Goal: Task Accomplishment & Management: Complete application form

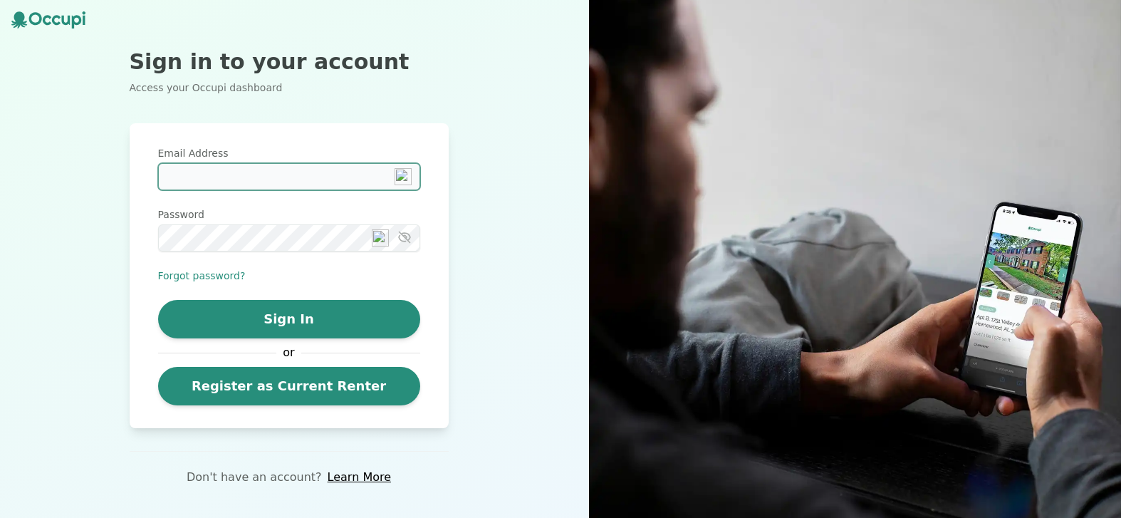
click at [197, 181] on input "Email Address" at bounding box center [289, 176] width 262 height 27
type input "**********"
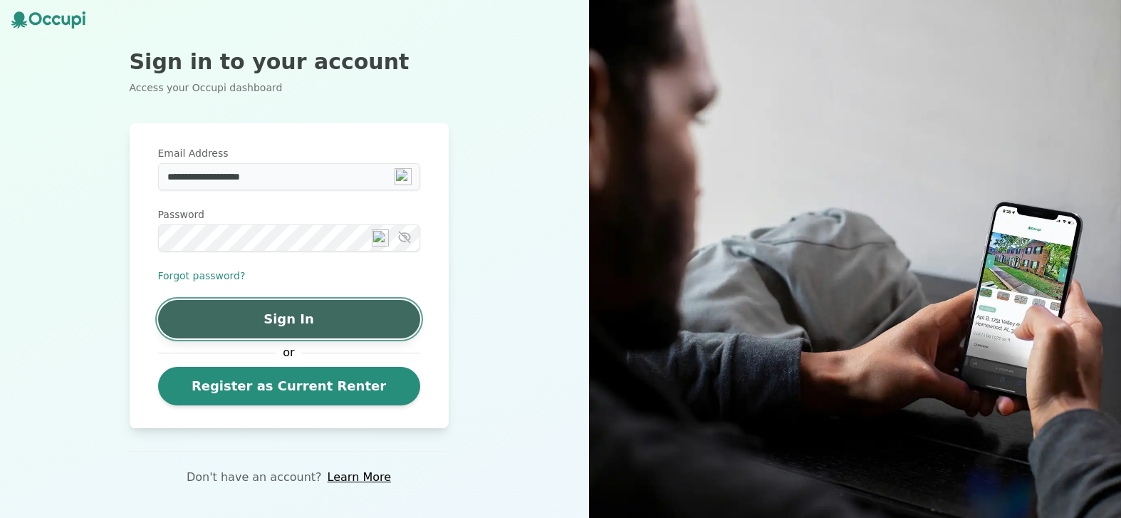
click at [295, 322] on button "Sign In" at bounding box center [289, 319] width 262 height 38
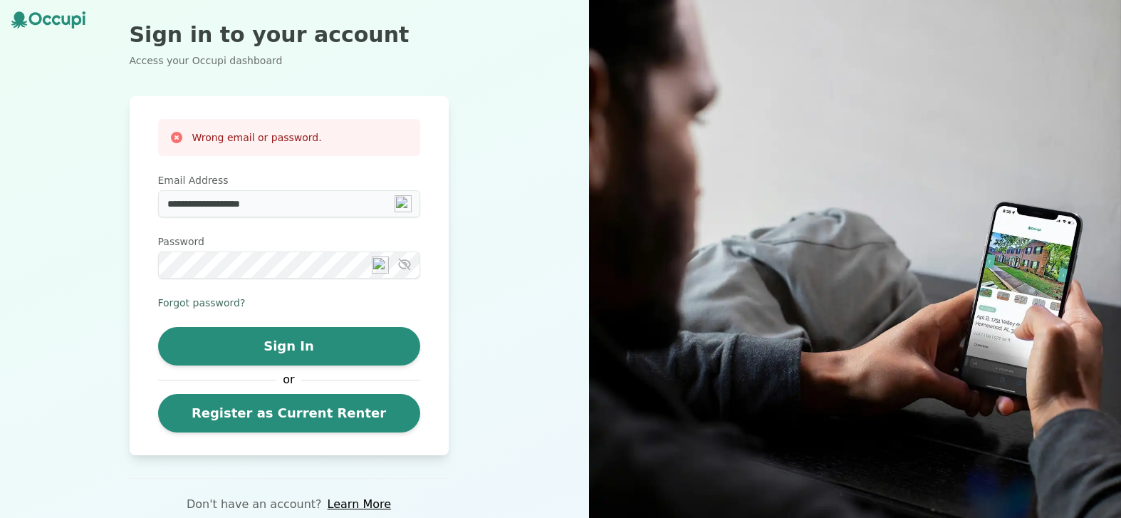
click at [216, 301] on button "Forgot password?" at bounding box center [202, 303] width 88 height 14
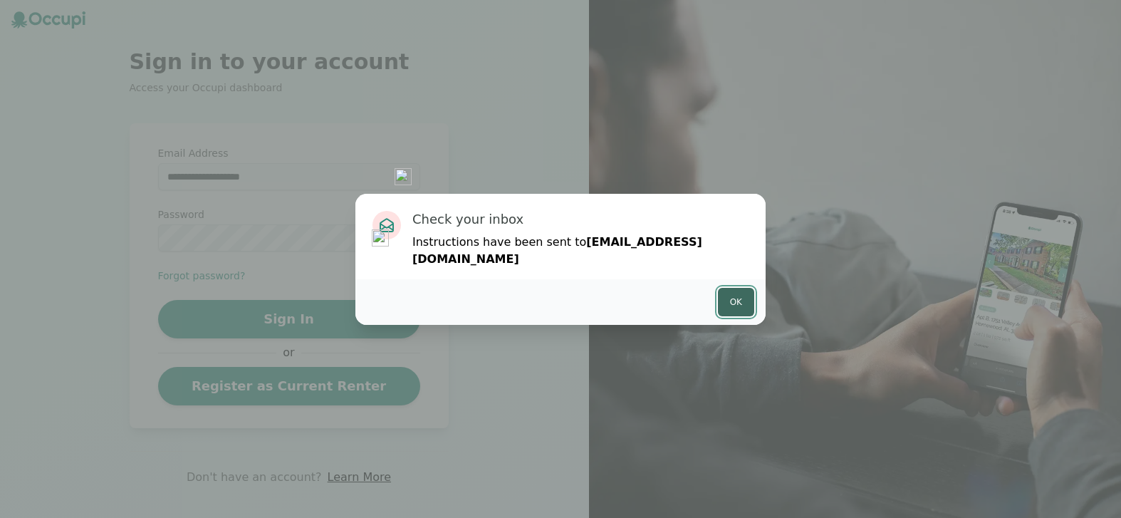
click at [741, 296] on button "Ok" at bounding box center [736, 302] width 36 height 28
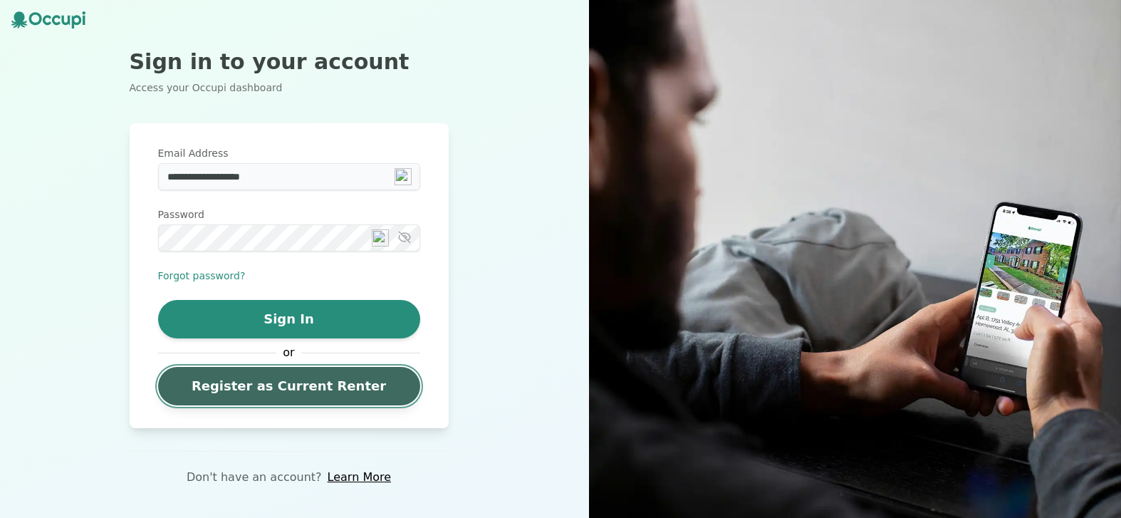
click at [306, 386] on link "Register as Current Renter" at bounding box center [289, 386] width 262 height 38
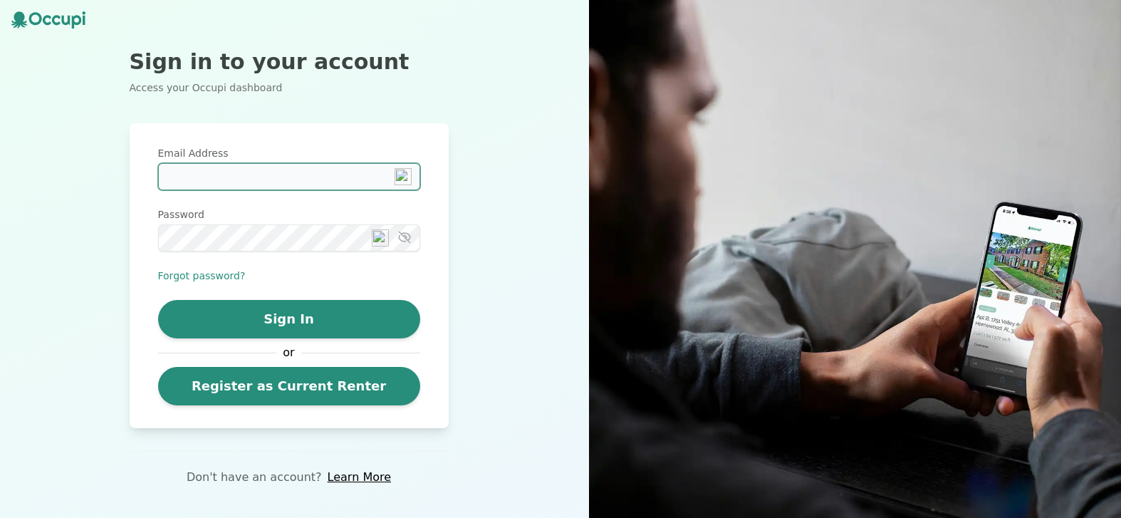
click at [193, 177] on input "Email Address" at bounding box center [289, 176] width 262 height 27
type input "**********"
click at [404, 241] on icon "button" at bounding box center [404, 237] width 11 height 11
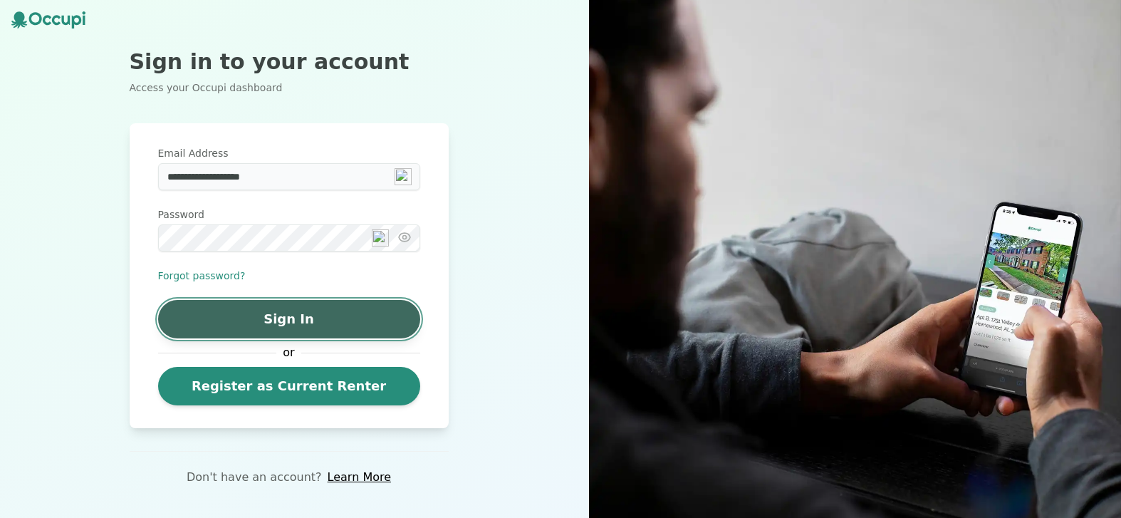
click at [350, 315] on button "Sign In" at bounding box center [289, 319] width 262 height 38
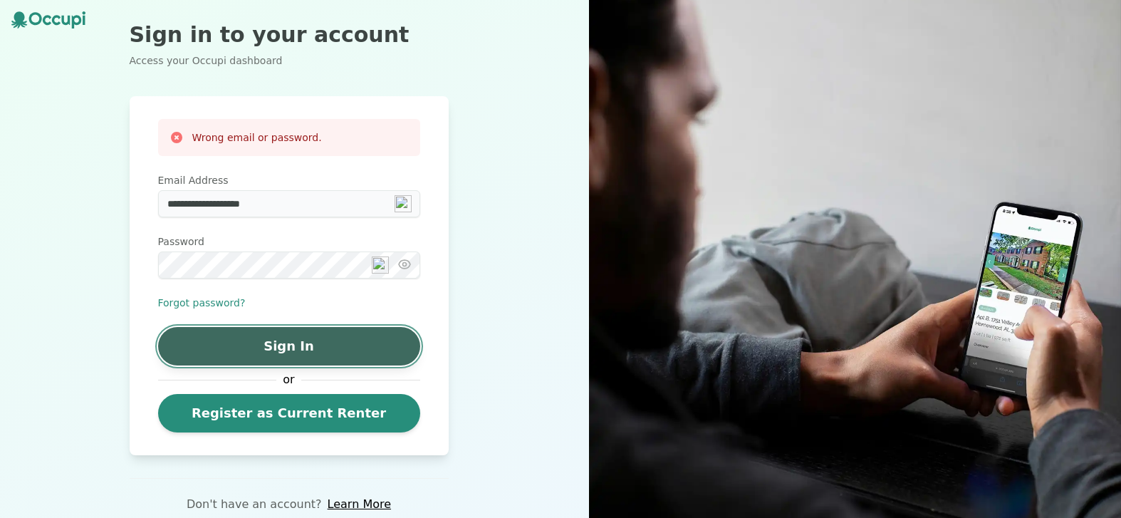
click at [301, 353] on button "Sign In" at bounding box center [289, 346] width 262 height 38
click at [293, 343] on button "Sign In" at bounding box center [289, 346] width 262 height 38
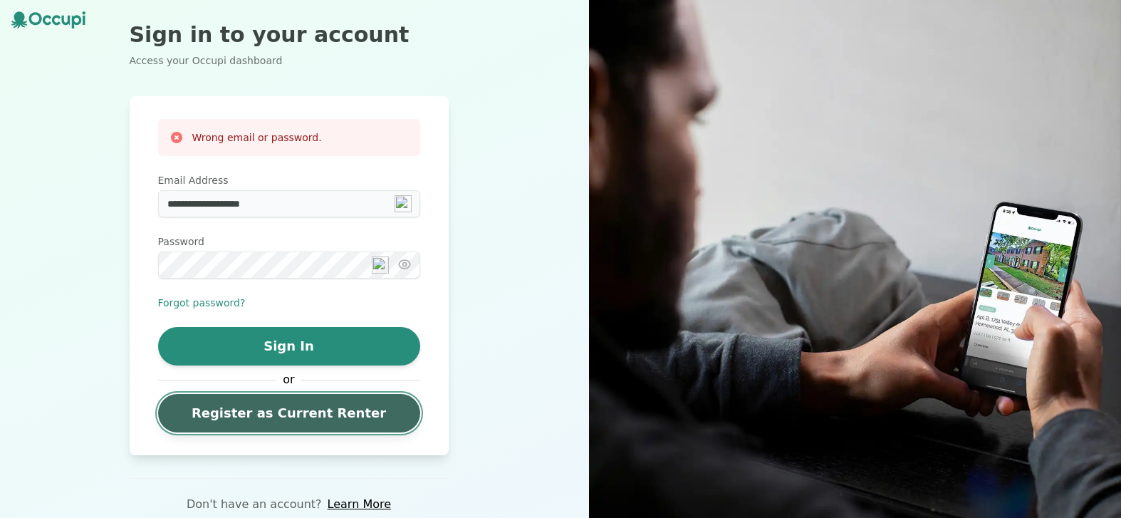
click at [288, 412] on link "Register as Current Renter" at bounding box center [289, 413] width 262 height 38
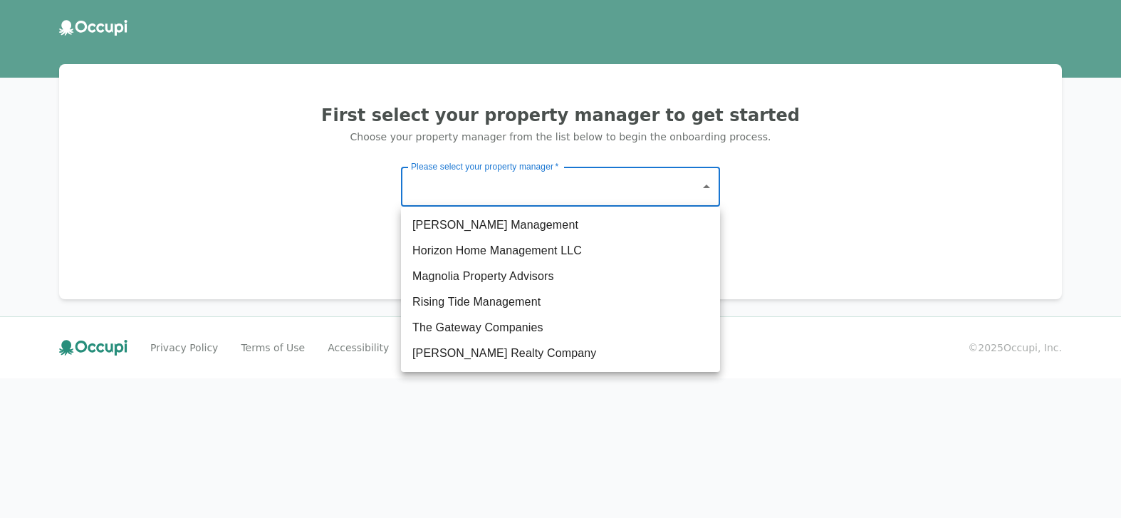
click at [699, 182] on body "First select your property manager to get started Choose your property manager …" at bounding box center [560, 259] width 1121 height 518
click at [706, 187] on div at bounding box center [560, 259] width 1121 height 518
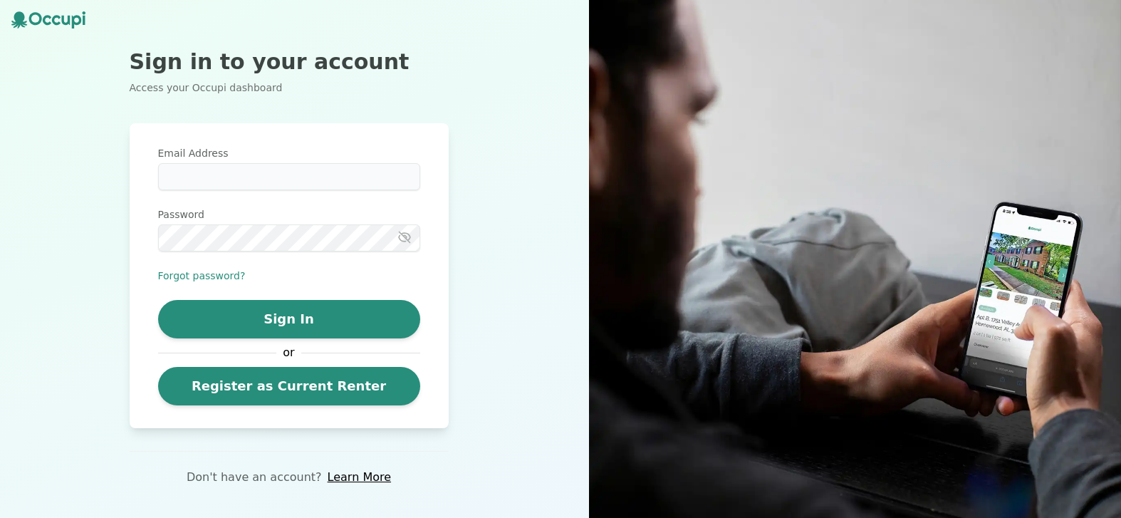
click at [495, 148] on div "Sign in to your account Access your Occupi dashboard Email Address Password For…" at bounding box center [289, 259] width 578 height 518
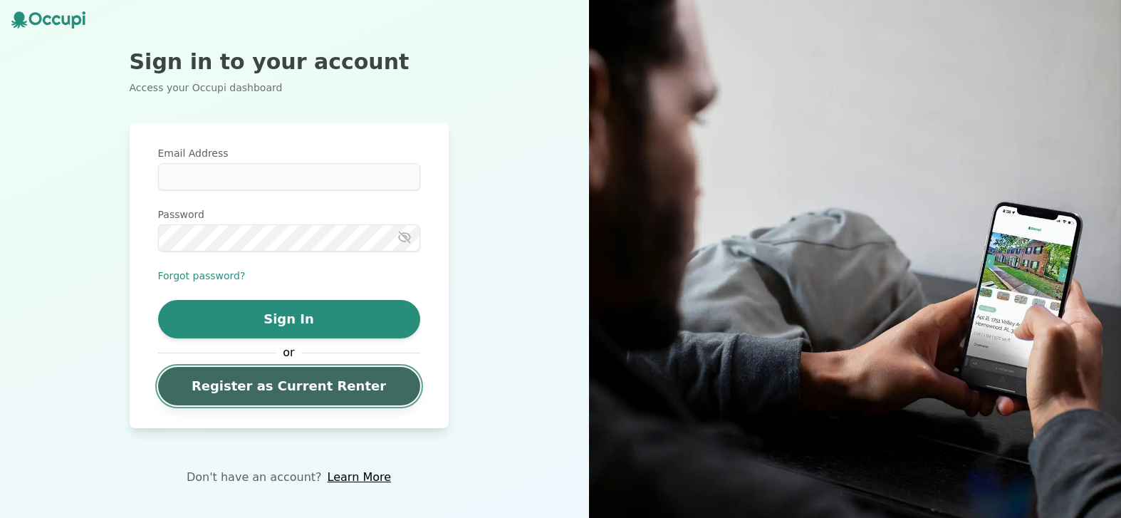
click at [308, 392] on link "Register as Current Renter" at bounding box center [289, 386] width 262 height 38
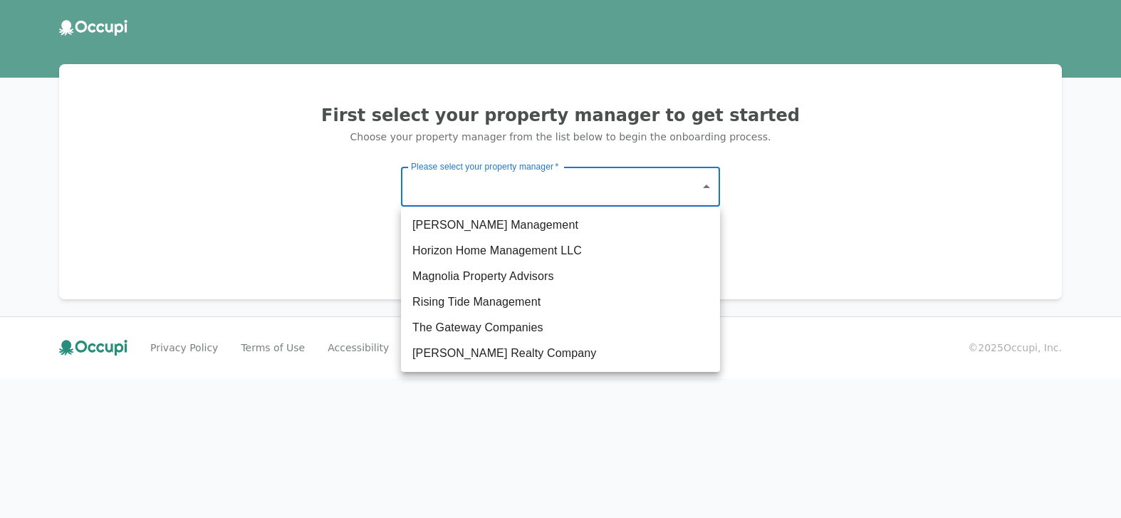
click at [702, 187] on body "First select your property manager to get started Choose your property manager …" at bounding box center [560, 259] width 1121 height 518
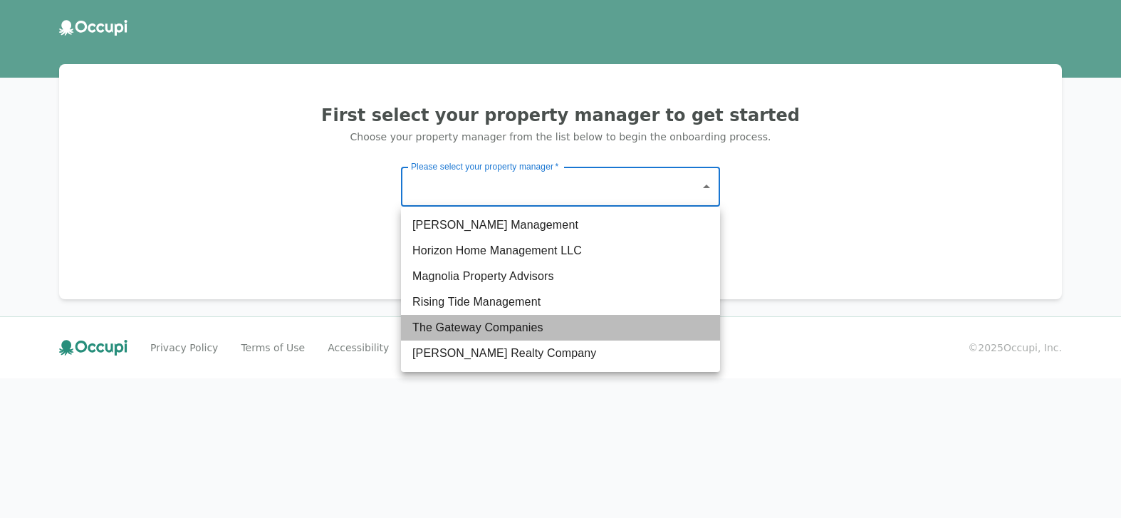
click at [525, 331] on li "The Gateway Companies" at bounding box center [560, 328] width 319 height 26
type input "**********"
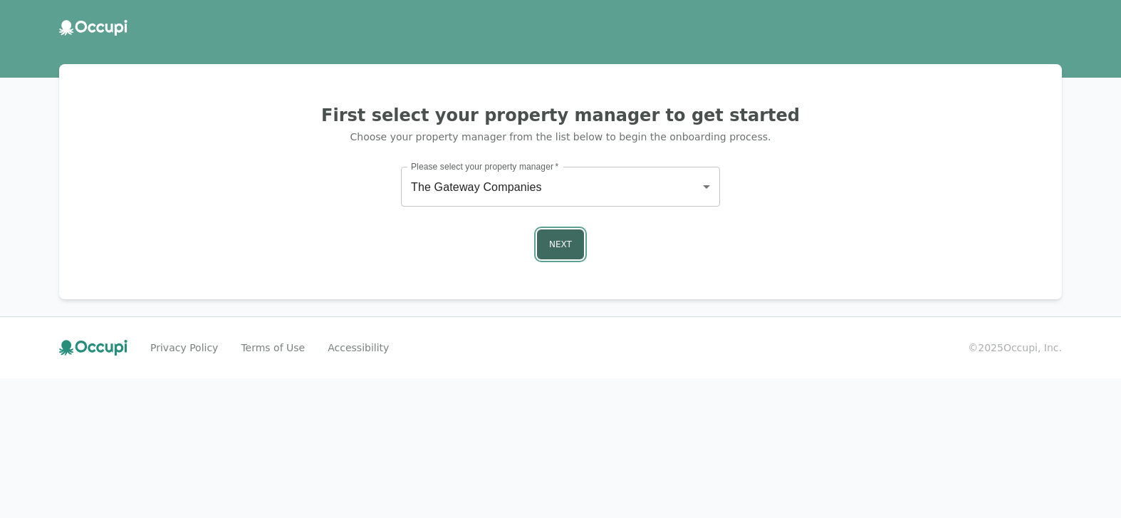
click at [565, 248] on button "Next" at bounding box center [560, 244] width 47 height 30
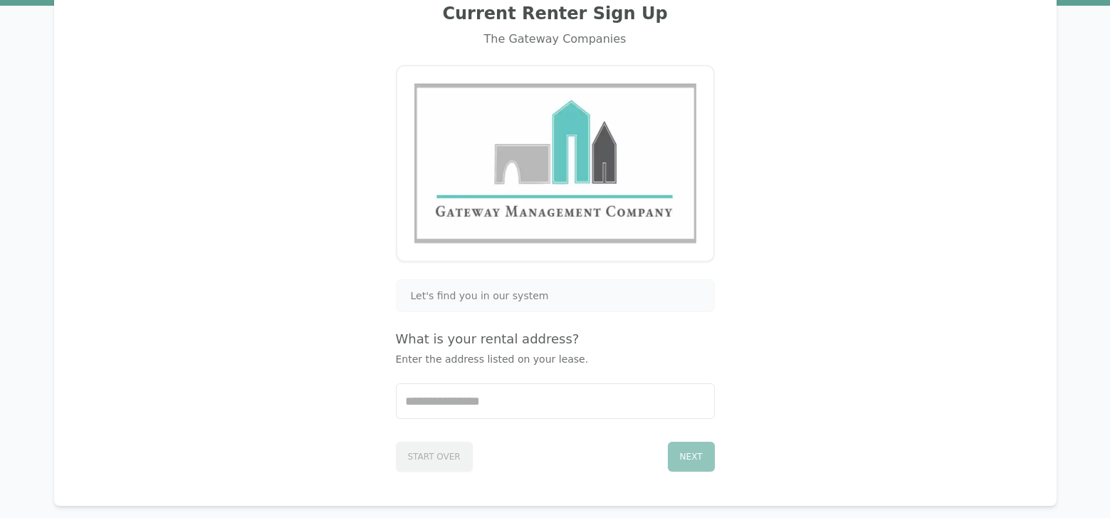
scroll to position [97, 0]
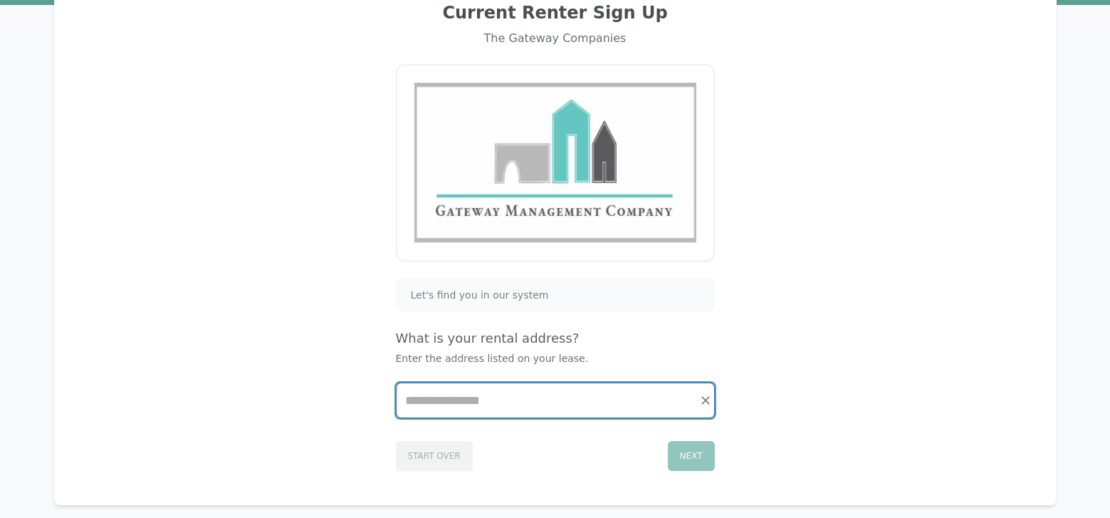
click at [422, 408] on input "Start typing..." at bounding box center [556, 400] width 318 height 34
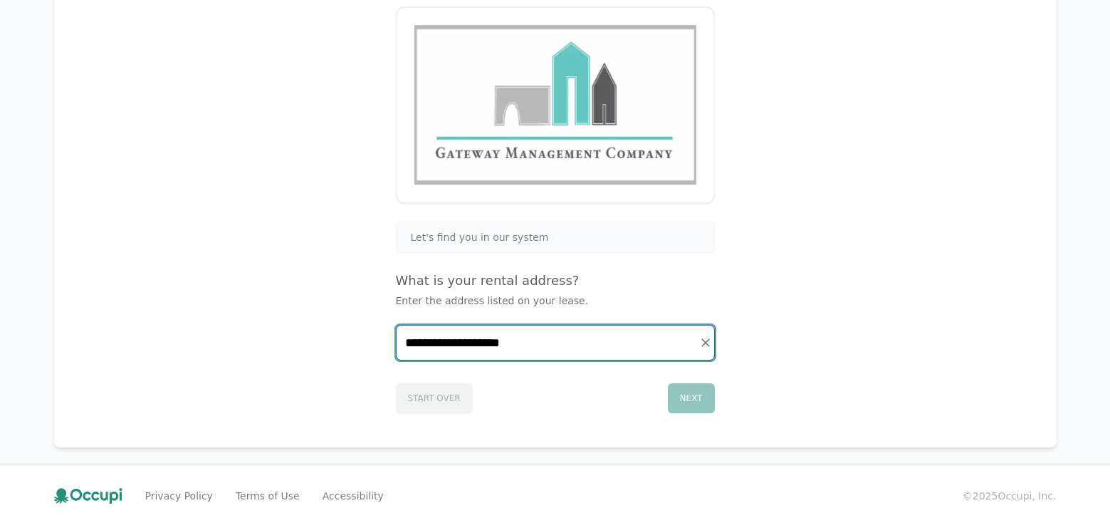
scroll to position [163, 0]
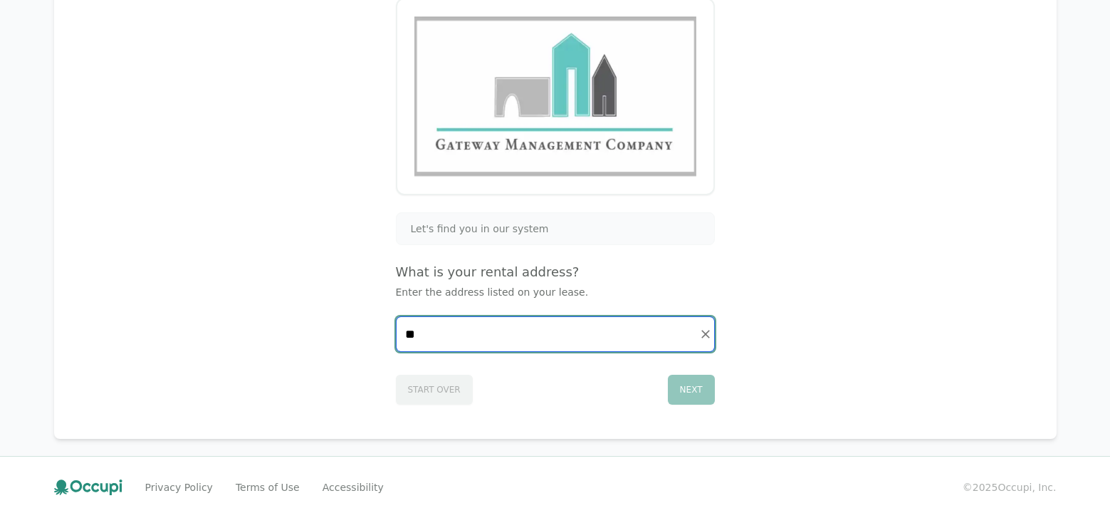
type input "*"
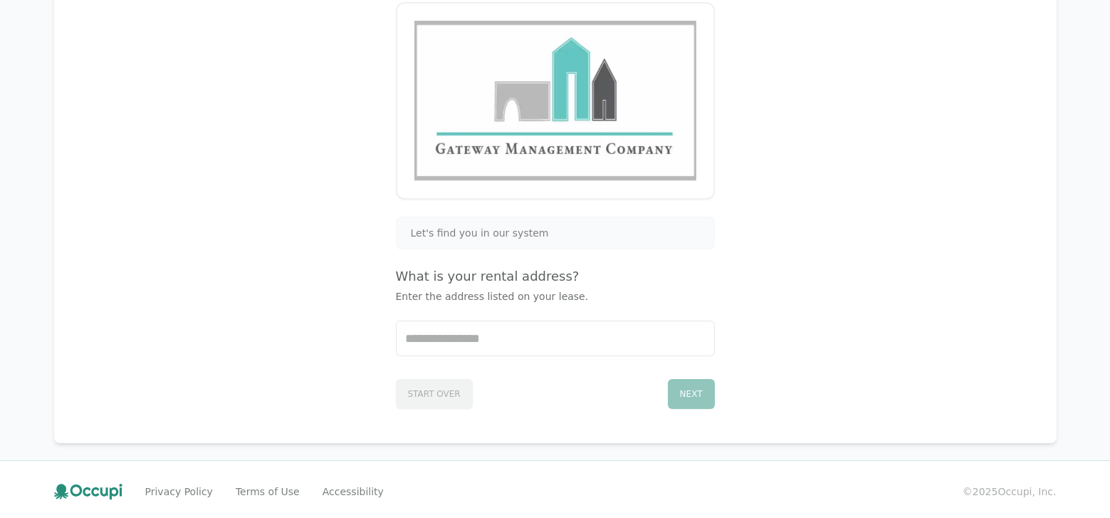
scroll to position [163, 0]
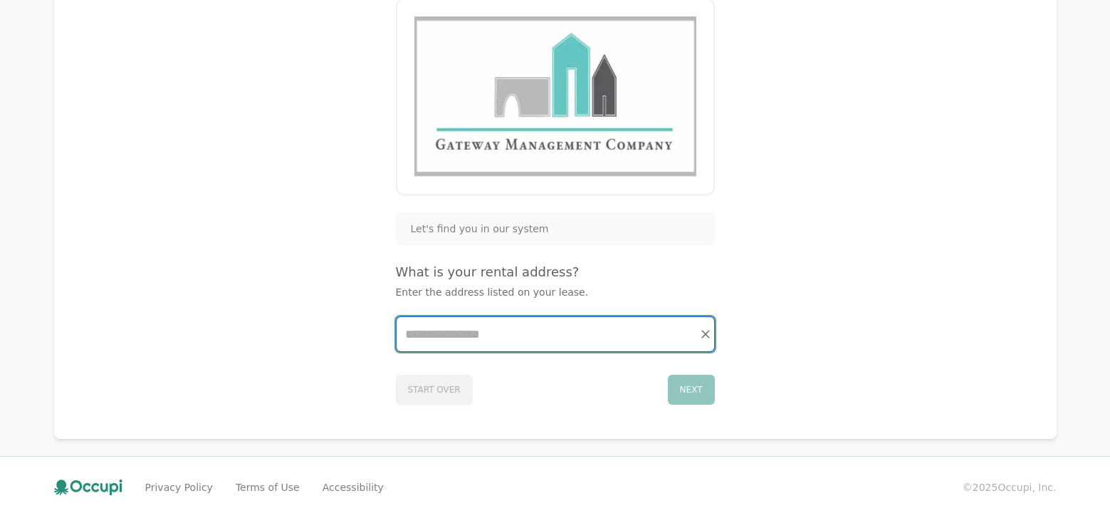
click at [436, 334] on input "Start typing..." at bounding box center [556, 334] width 318 height 34
type input "*"
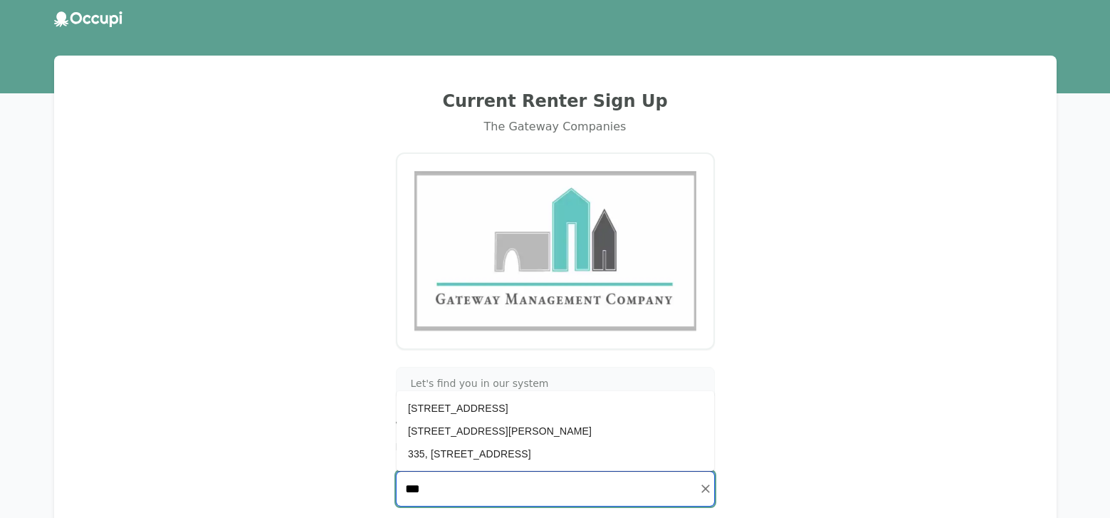
scroll to position [0, 0]
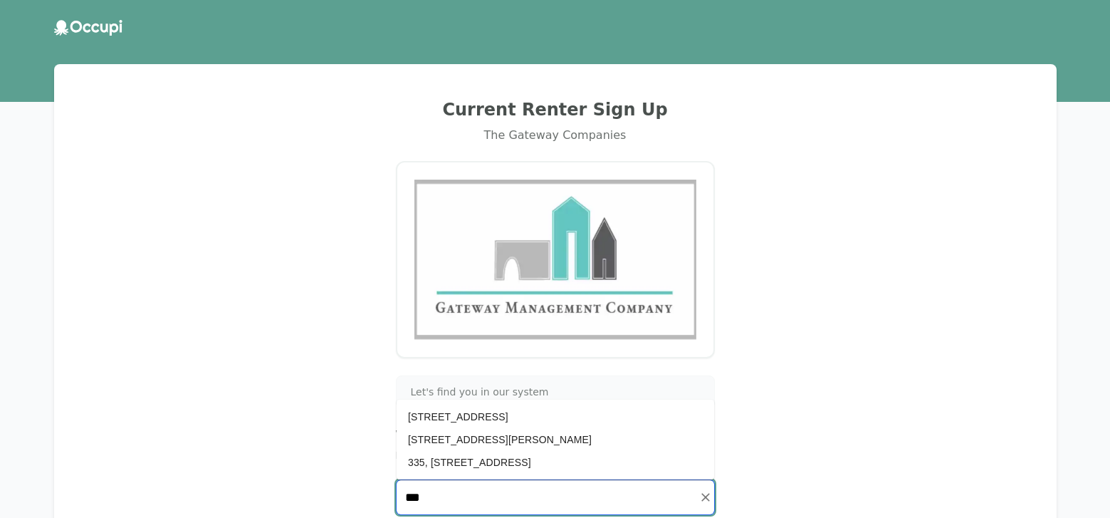
type input "***"
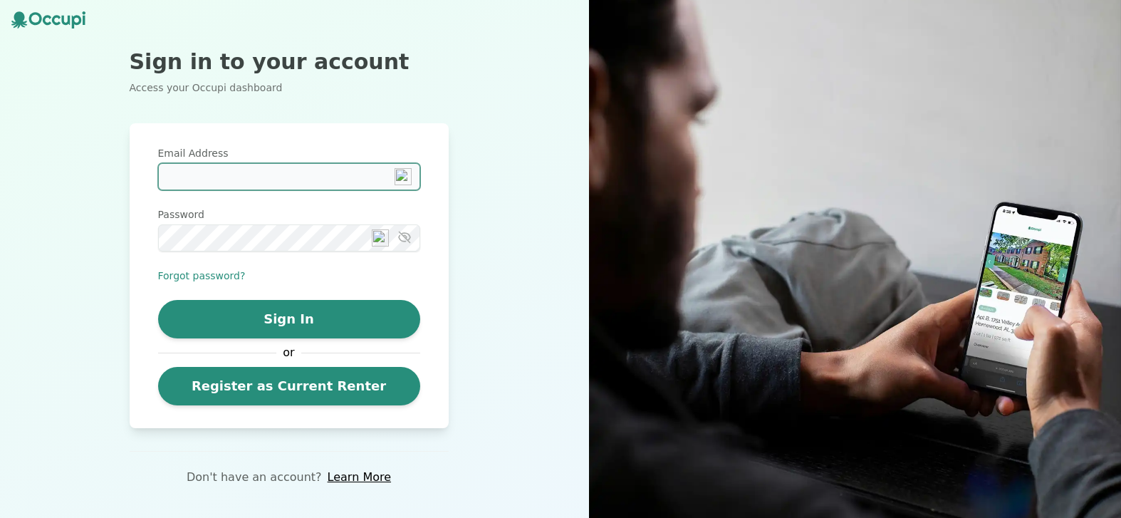
click at [178, 178] on input "Email Address" at bounding box center [289, 176] width 262 height 27
click at [528, 287] on div "Sign in to your account Access your Occupi dashboard Email Address Password For…" at bounding box center [289, 259] width 578 height 518
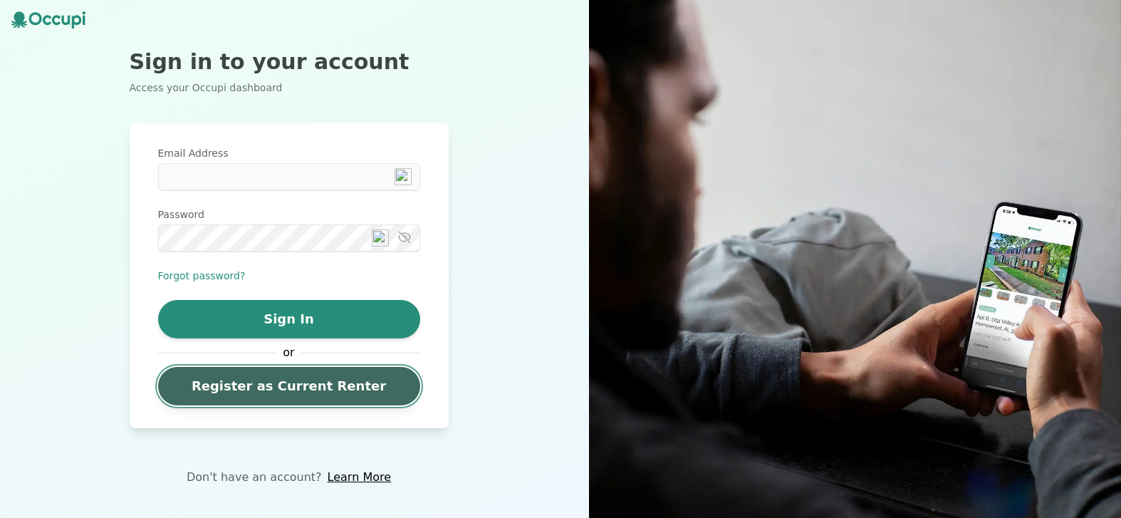
click at [312, 394] on link "Register as Current Renter" at bounding box center [289, 386] width 262 height 38
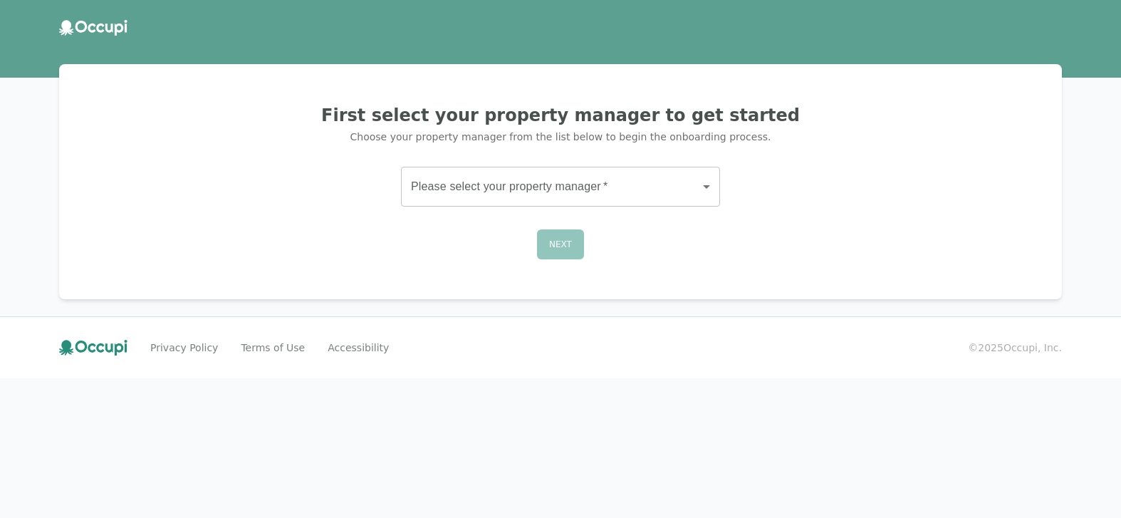
click at [710, 184] on body "First select your property manager to get started Choose your property manager …" at bounding box center [560, 259] width 1121 height 518
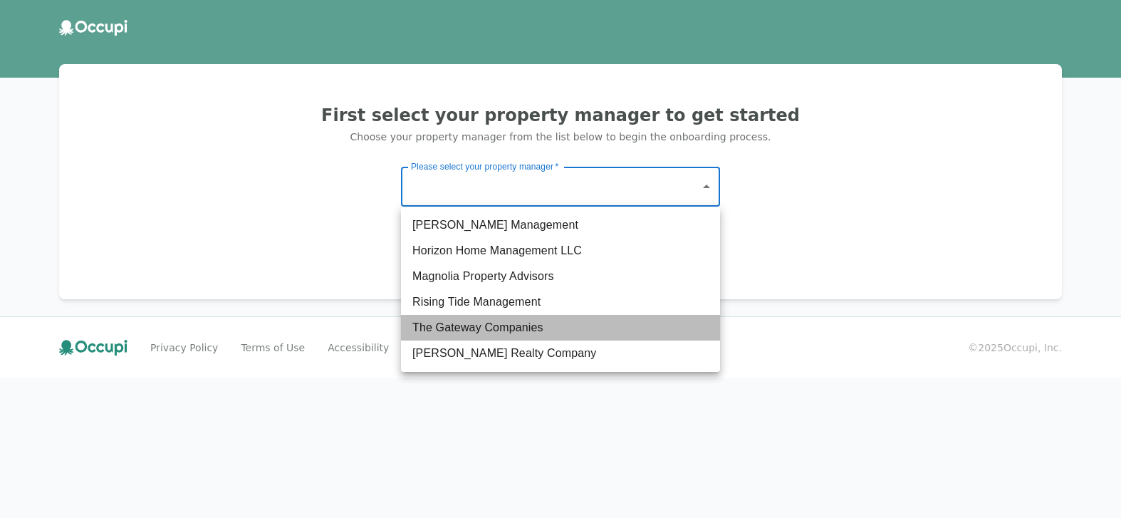
click at [533, 330] on li "The Gateway Companies" at bounding box center [560, 328] width 319 height 26
type input "**********"
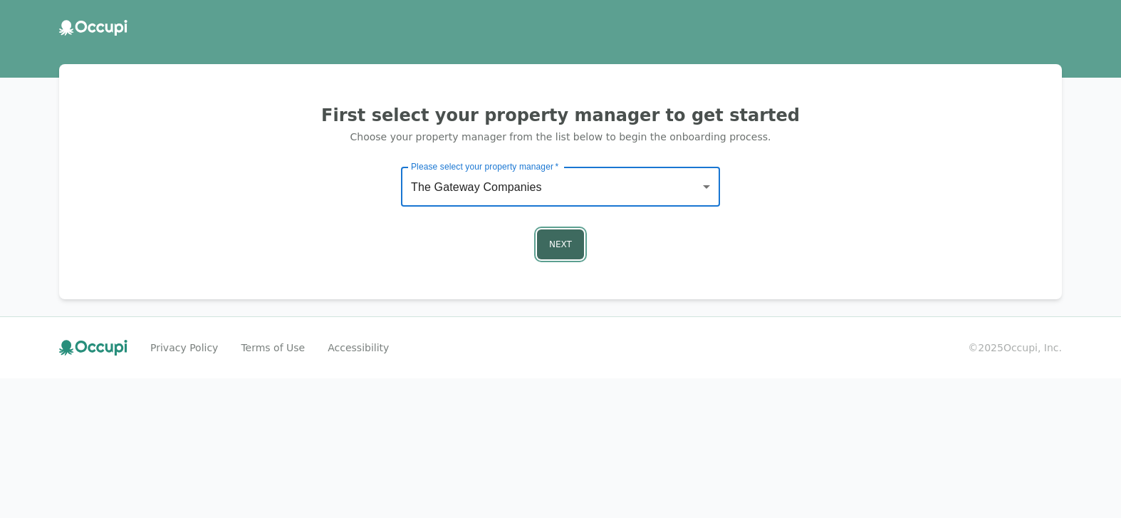
click at [562, 241] on button "Next" at bounding box center [560, 244] width 47 height 30
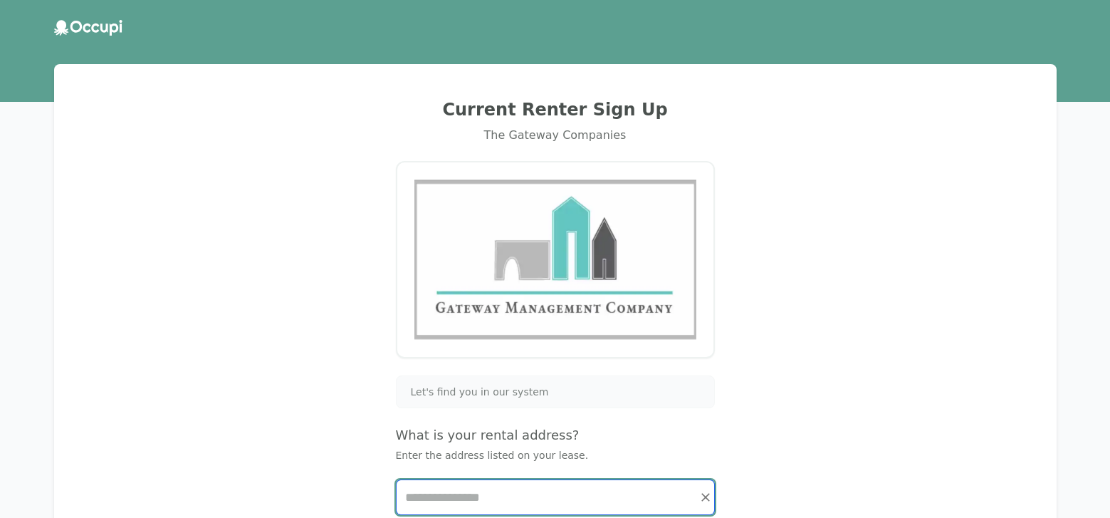
click at [437, 496] on input "Start typing..." at bounding box center [556, 497] width 318 height 34
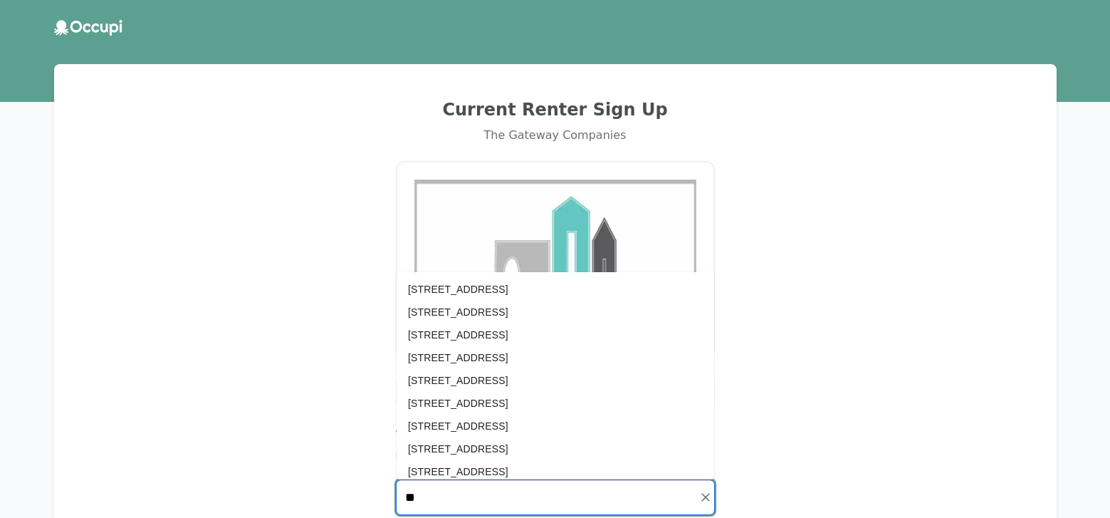
type input "***"
